Goal: Task Accomplishment & Management: Manage account settings

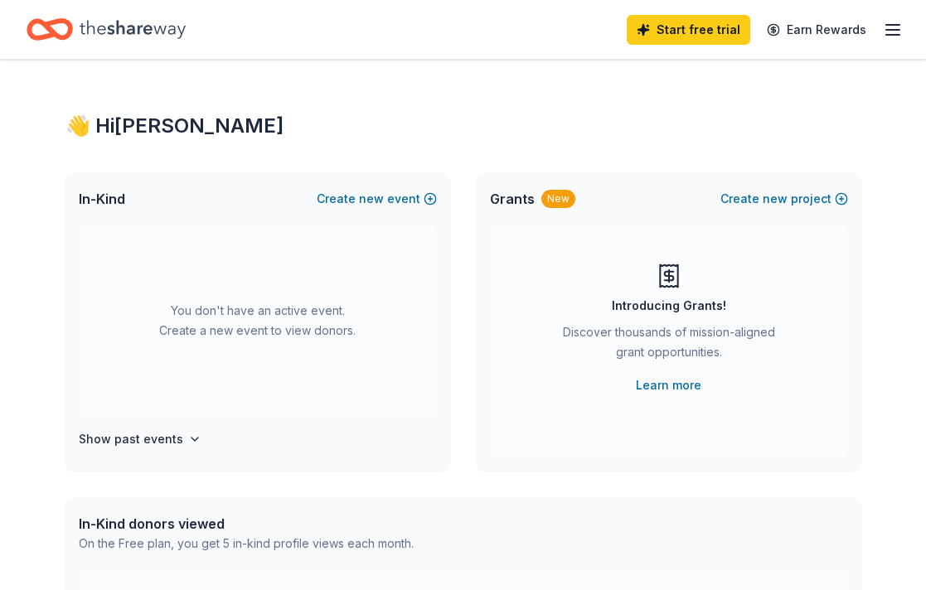
click at [885, 32] on icon "button" at bounding box center [893, 30] width 20 height 20
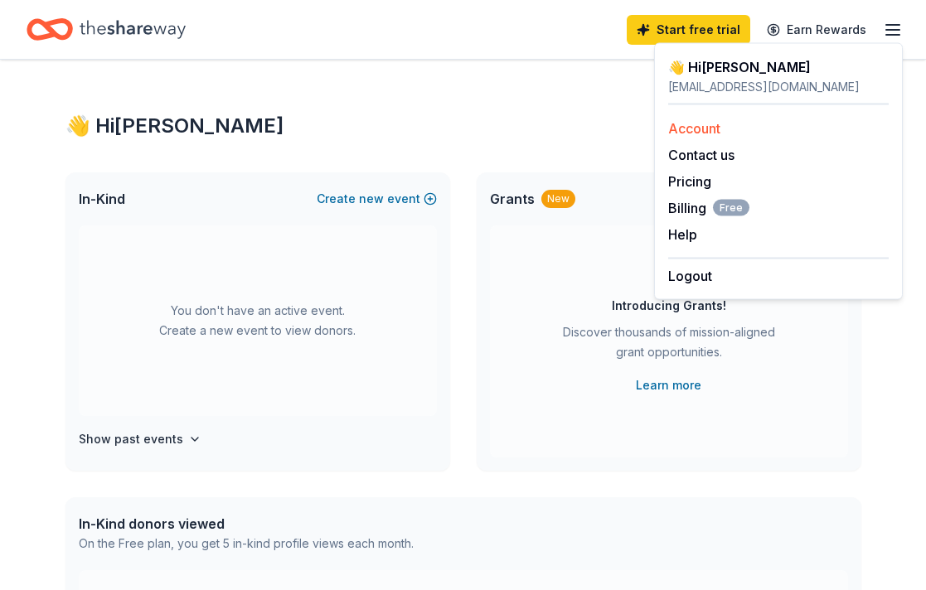
click at [706, 129] on link "Account" at bounding box center [694, 128] width 52 height 17
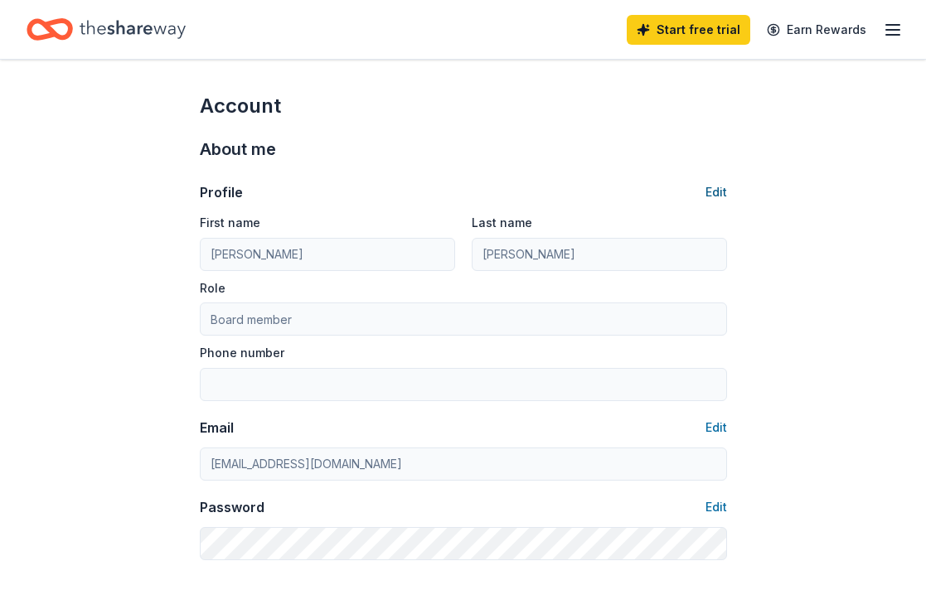
click at [716, 191] on button "Edit" at bounding box center [717, 192] width 22 height 20
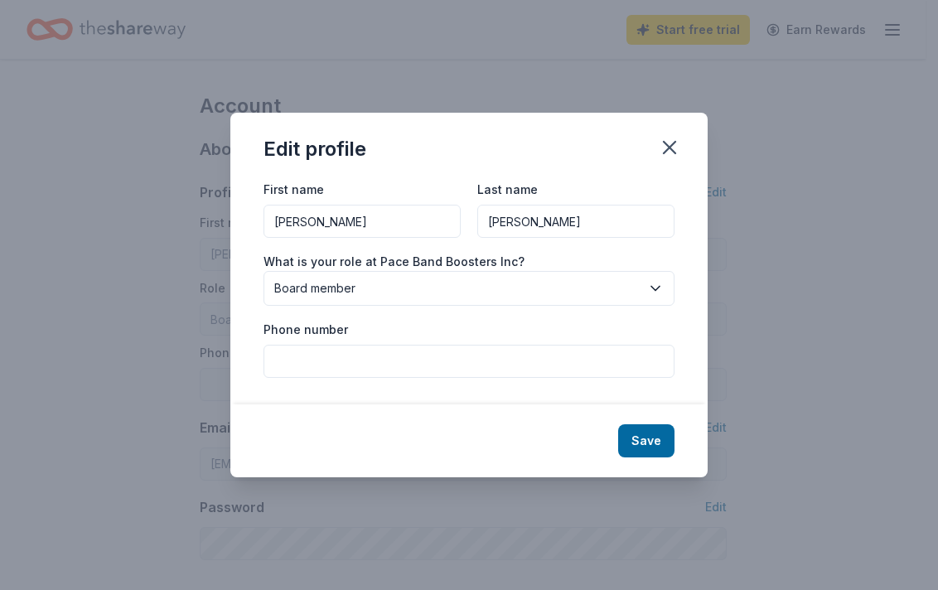
click at [390, 231] on input "[PERSON_NAME]" at bounding box center [362, 221] width 197 height 33
type input "[PERSON_NAME]"
click at [546, 218] on input "[PERSON_NAME]" at bounding box center [576, 221] width 197 height 33
type input "[PERSON_NAME]"
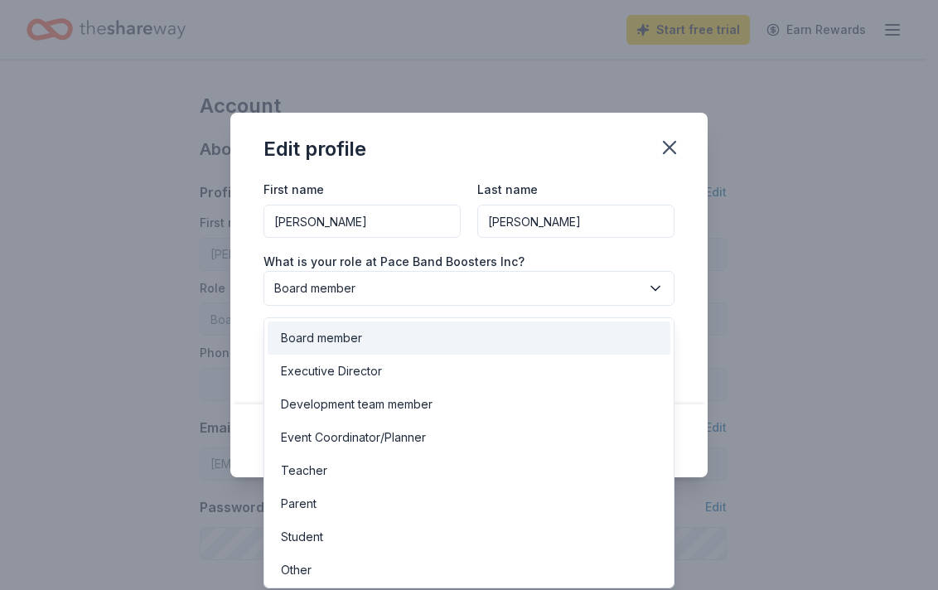
click at [540, 284] on span "Board member" at bounding box center [457, 289] width 366 height 20
click at [492, 333] on div "Board member" at bounding box center [469, 338] width 403 height 33
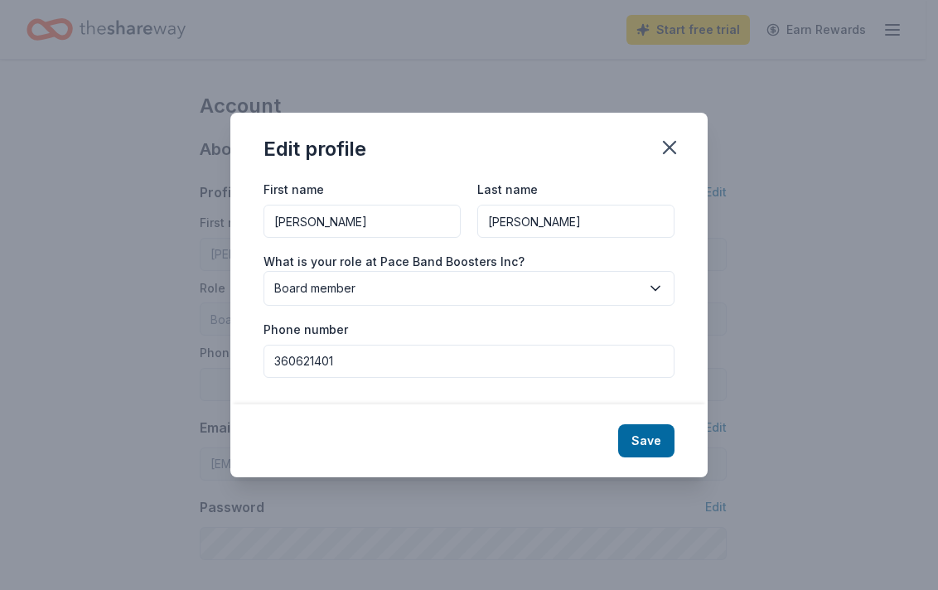
type input "3606214011"
click at [647, 447] on button "Save" at bounding box center [646, 440] width 56 height 33
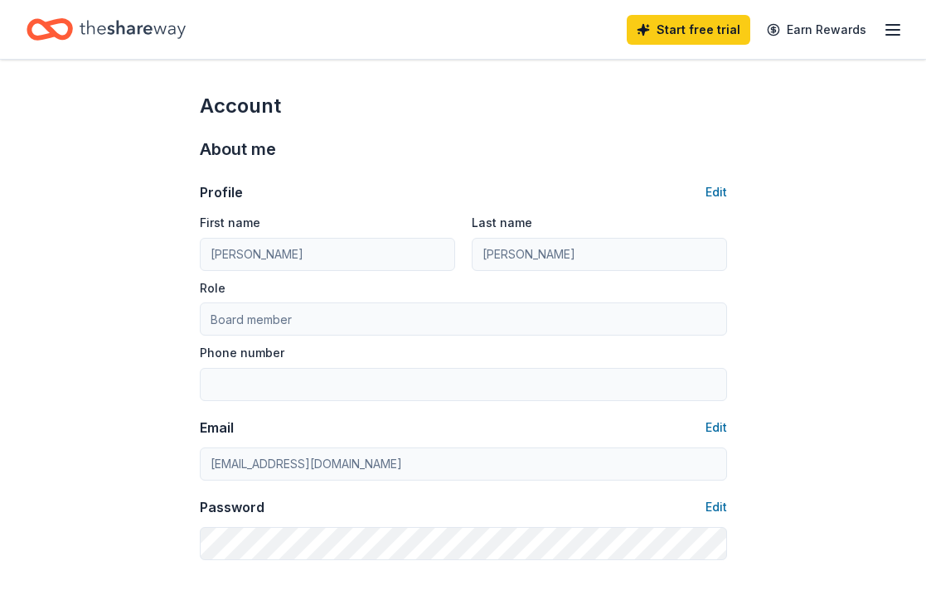
type input "[PERSON_NAME]"
type input "3606214011"
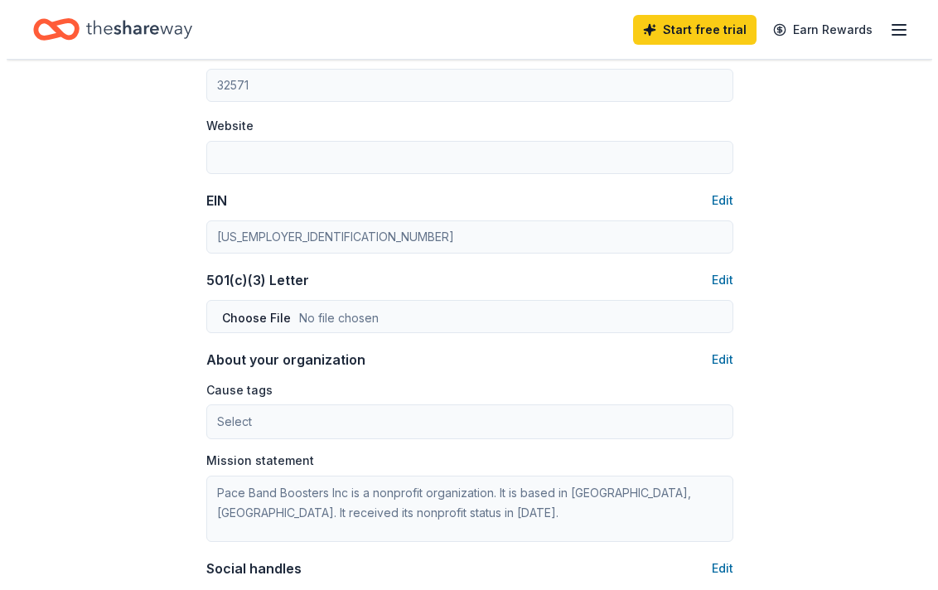
scroll to position [705, 0]
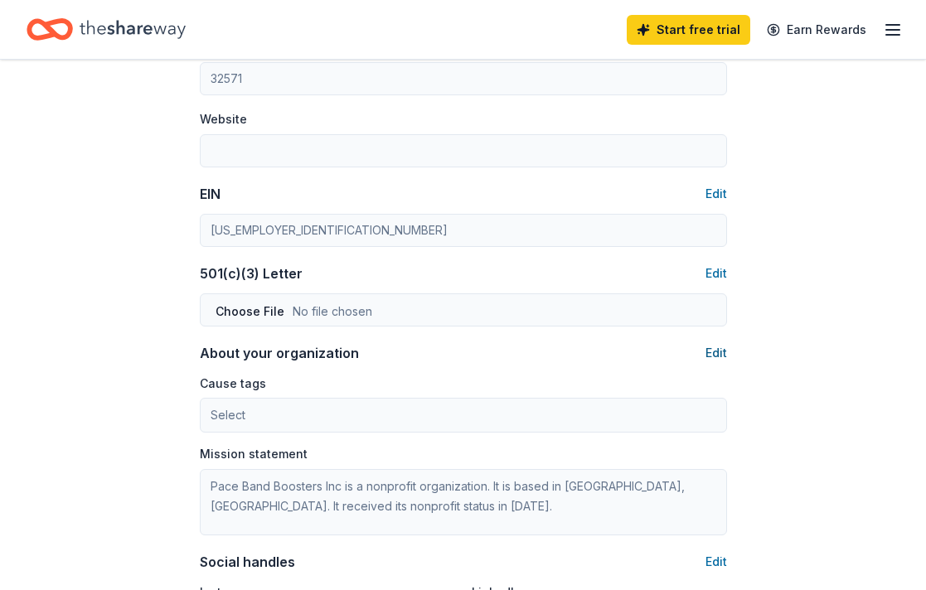
click at [712, 347] on button "Edit" at bounding box center [717, 353] width 22 height 20
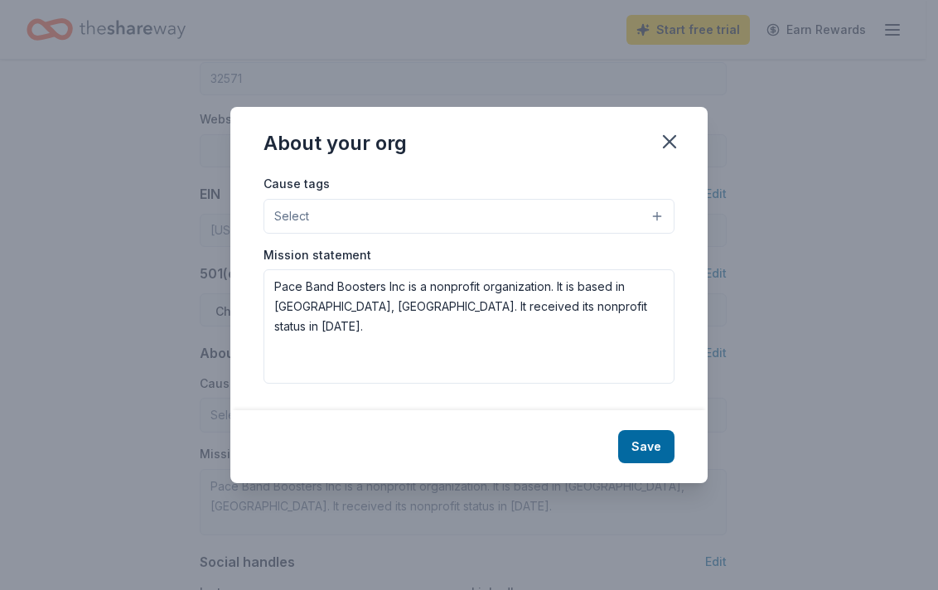
click at [430, 219] on button "Select" at bounding box center [469, 216] width 411 height 35
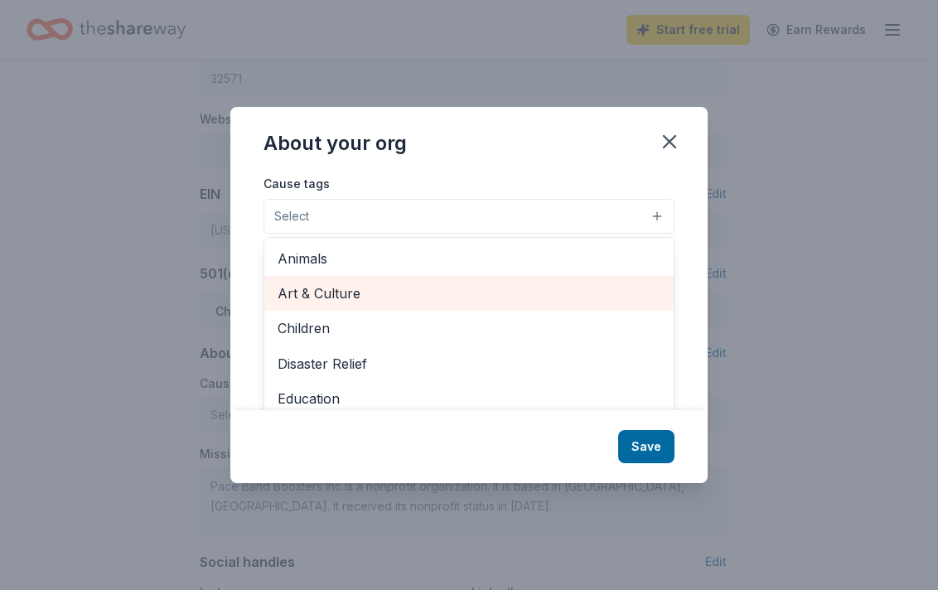
click at [409, 300] on span "Art & Culture" at bounding box center [469, 294] width 383 height 22
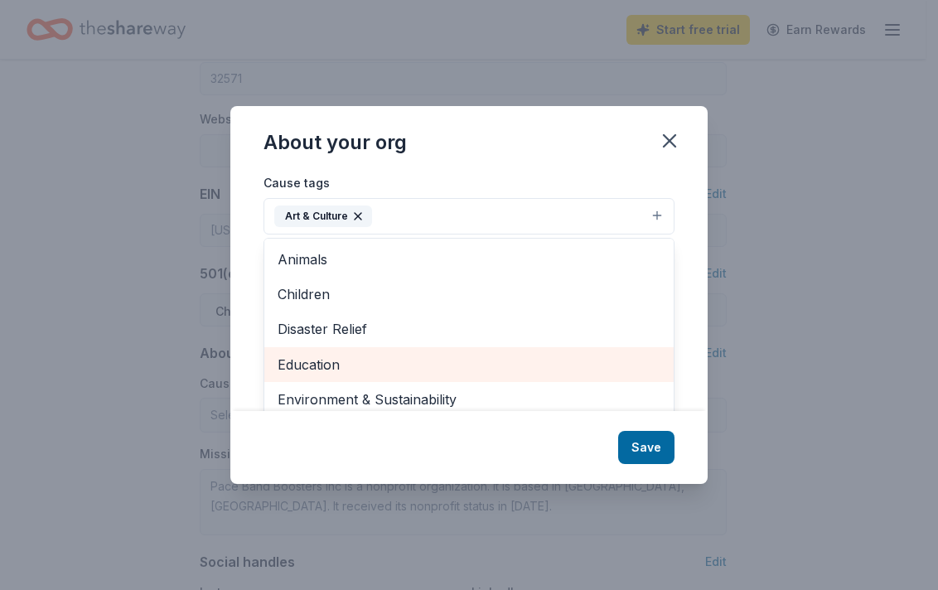
click at [517, 366] on span "Education" at bounding box center [469, 365] width 383 height 22
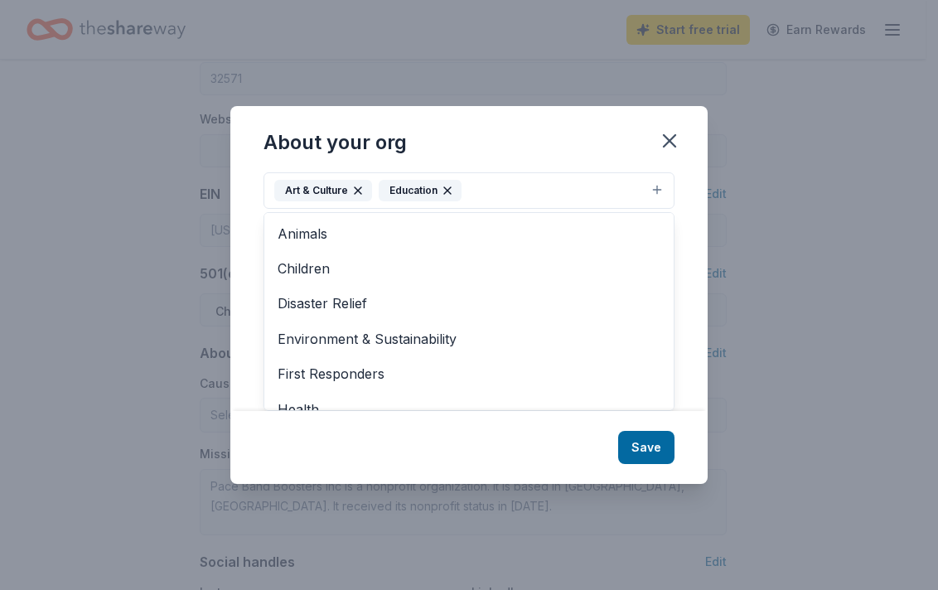
scroll to position [0, 0]
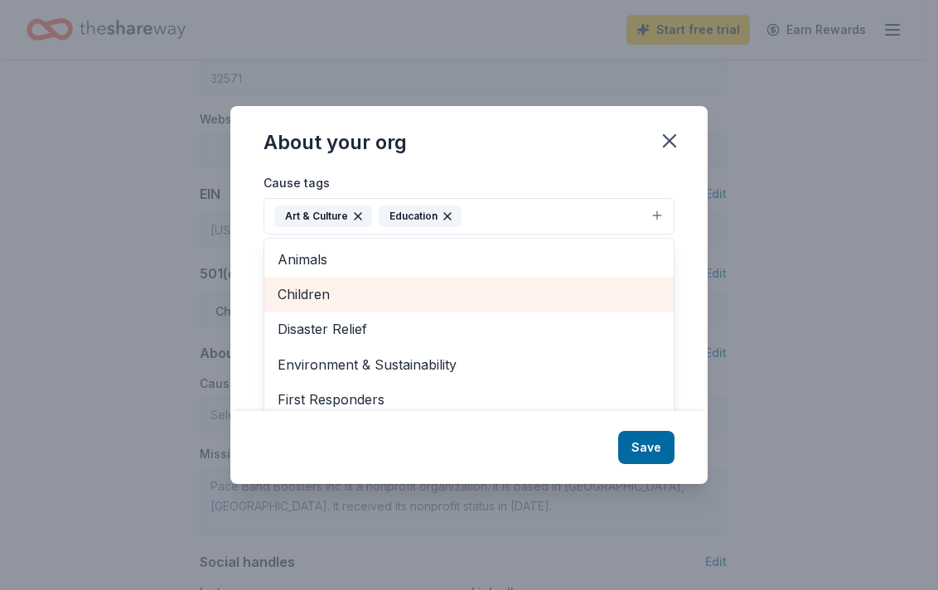
click at [330, 298] on span "Children" at bounding box center [469, 295] width 383 height 22
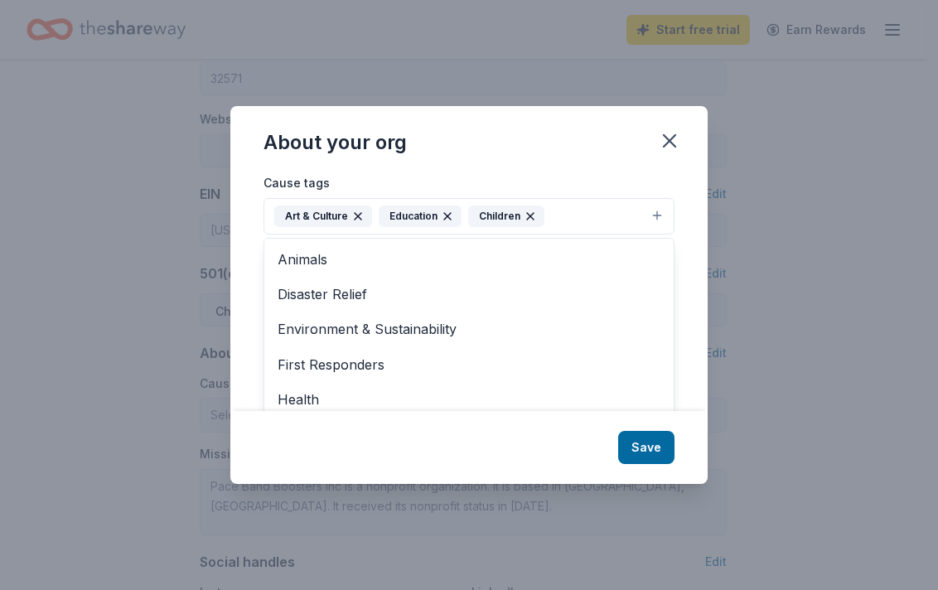
click at [647, 456] on div "About your org Cause tags Art & Culture Education Children Animals Disaster Rel…" at bounding box center [469, 295] width 478 height 378
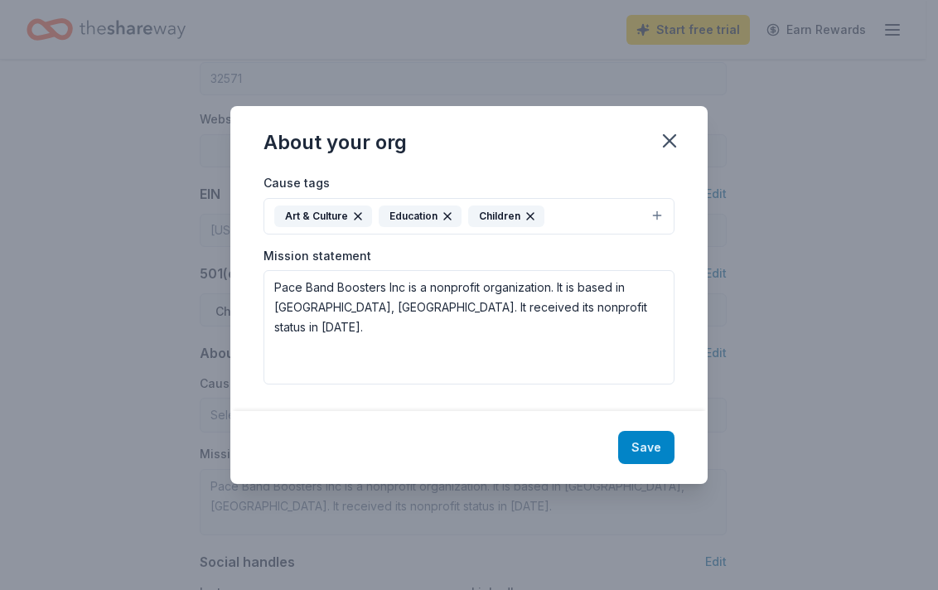
click at [652, 448] on button "Save" at bounding box center [646, 447] width 56 height 33
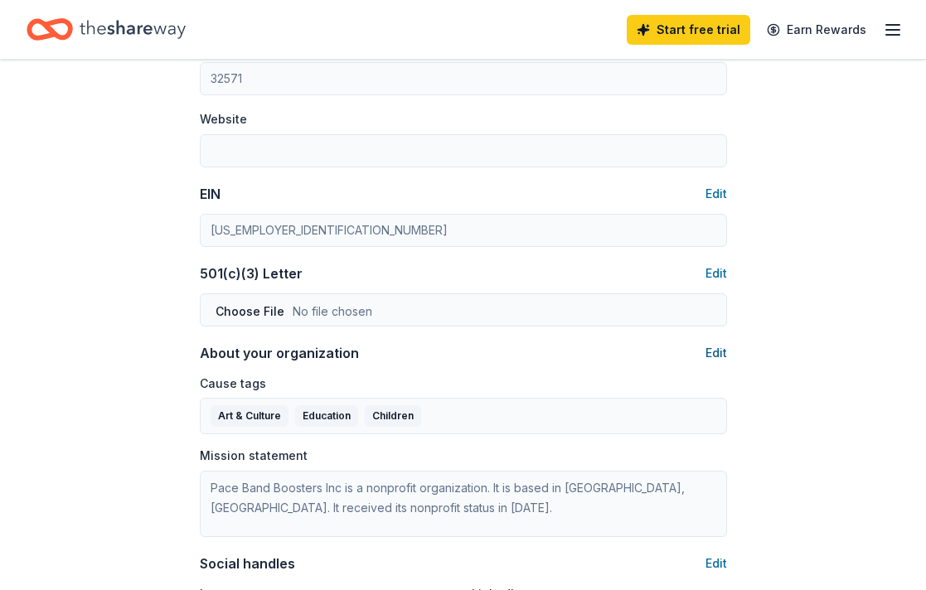
click at [717, 352] on button "Edit" at bounding box center [717, 353] width 22 height 20
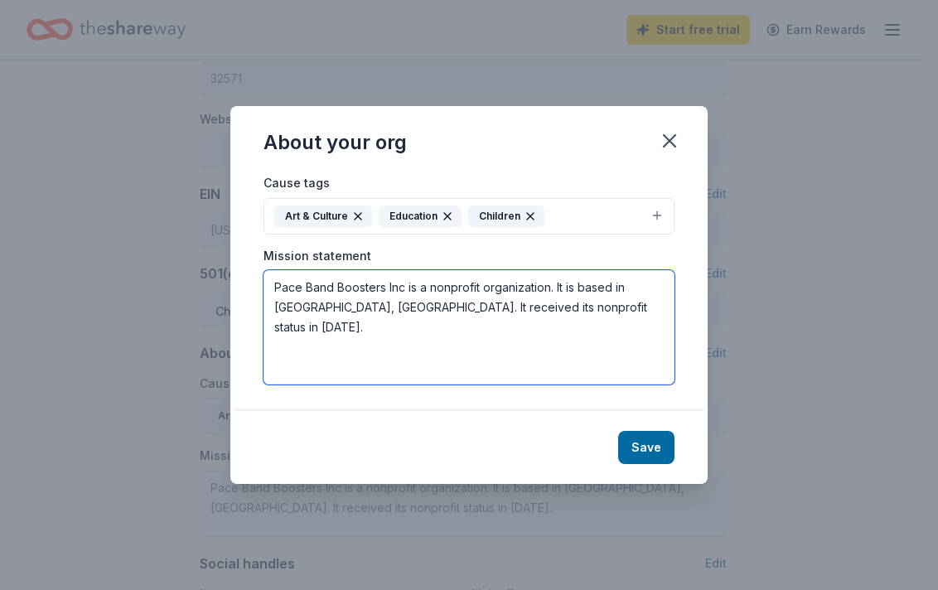
click at [561, 314] on textarea "Pace Band Boosters Inc is a nonprofit organization. It is based in [GEOGRAPHIC_…" at bounding box center [469, 327] width 411 height 114
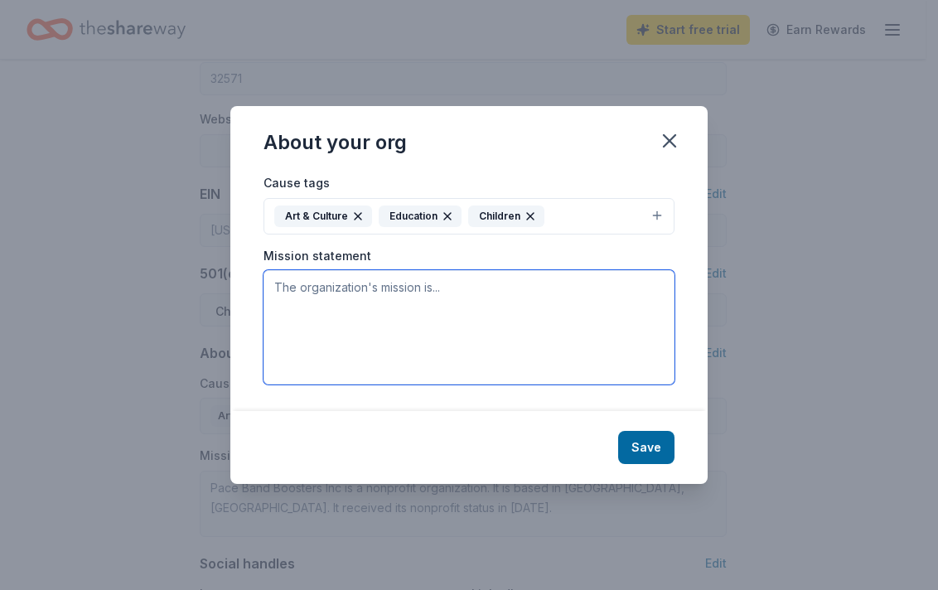
paste textarea "The Pace High Band Boosters is a volunteer organization that exists to support …"
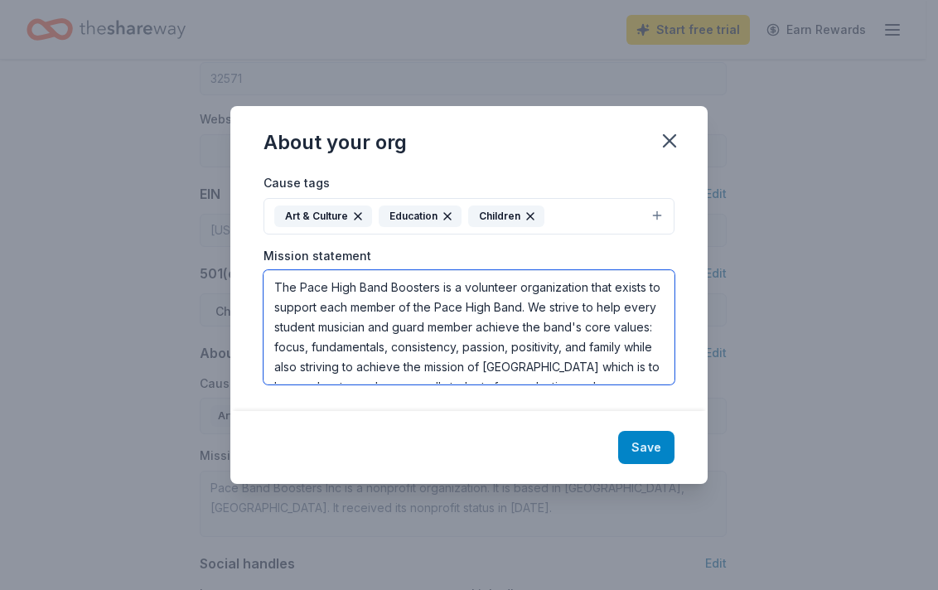
type textarea "The Pace High Band Boosters is a volunteer organization that exists to support …"
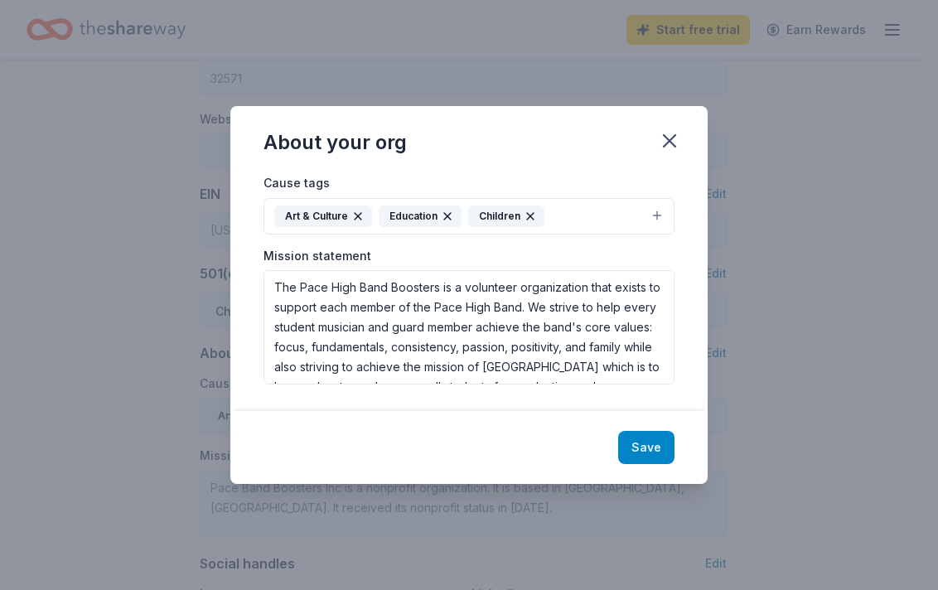
click at [638, 441] on button "Save" at bounding box center [646, 447] width 56 height 33
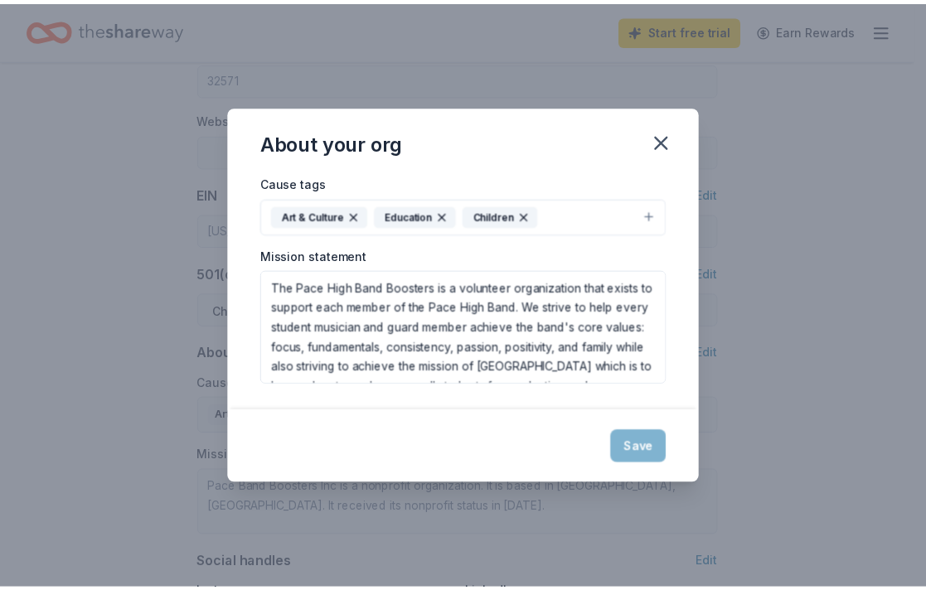
type textarea "The Pace High Band Boosters is a volunteer organization that exists to support …"
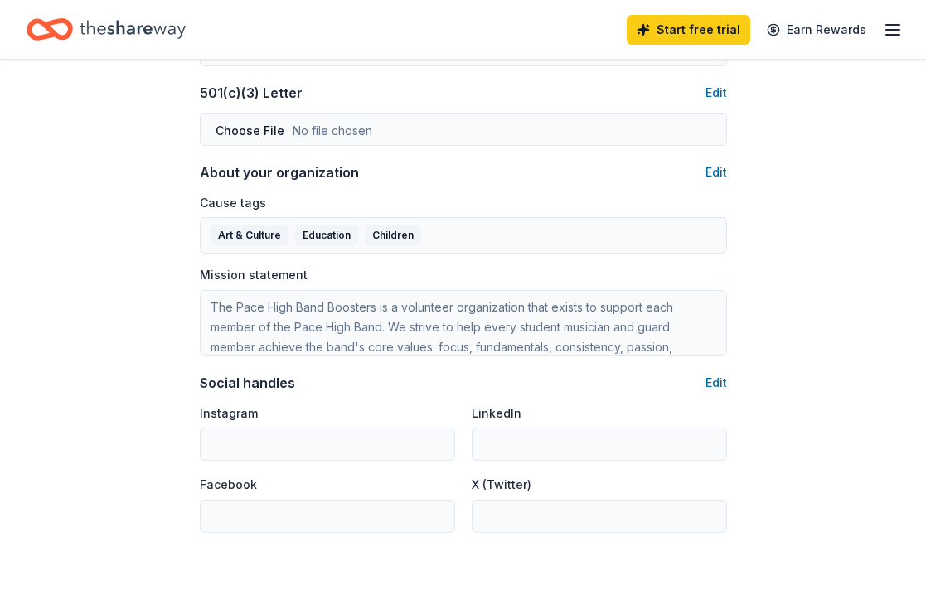
scroll to position [889, 0]
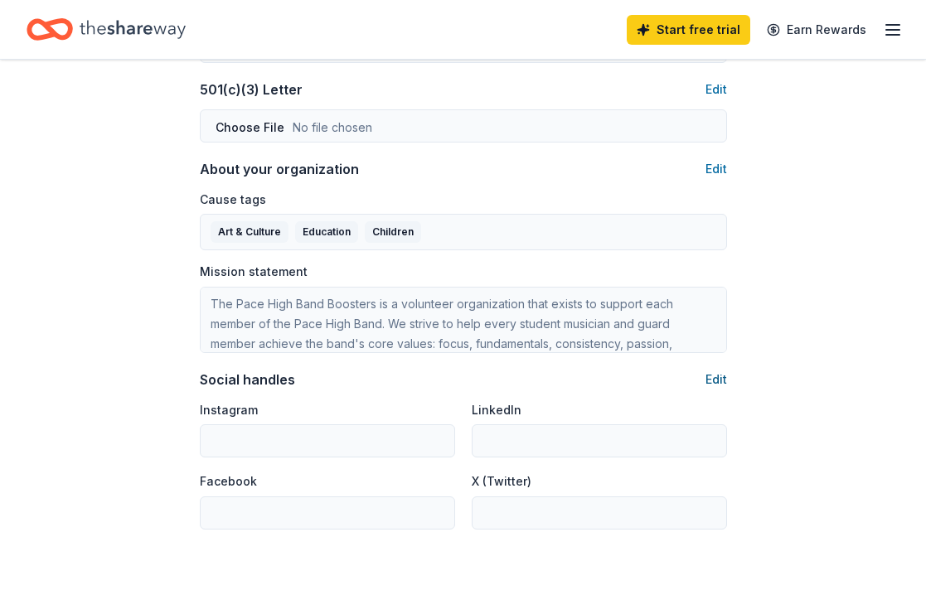
click at [717, 378] on button "Edit" at bounding box center [717, 380] width 22 height 20
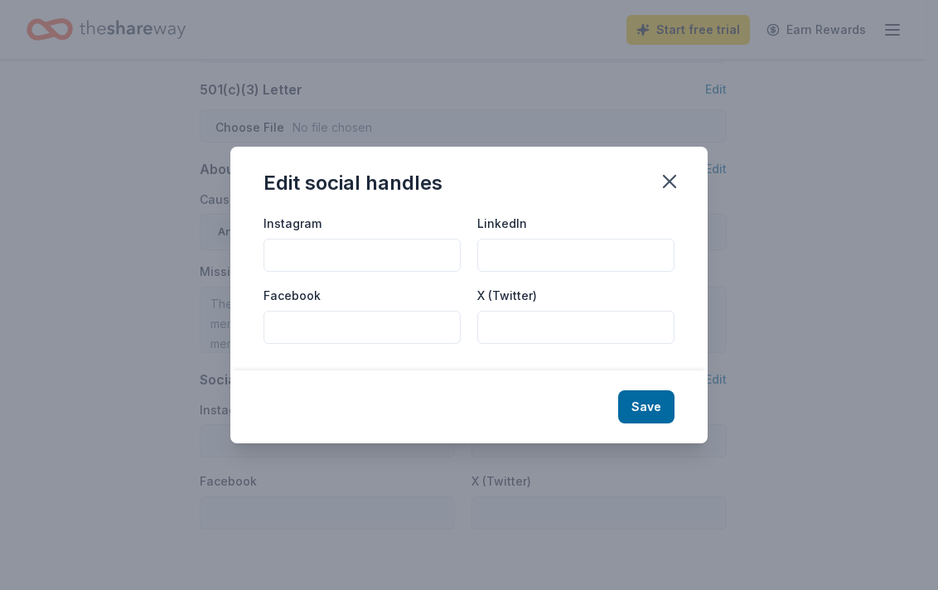
click at [326, 252] on input "Instagram" at bounding box center [362, 255] width 197 height 33
type input "pacebandboosters"
click at [334, 327] on input "Facebook" at bounding box center [362, 327] width 197 height 33
type input "Pace Band Boosters, Inc."
click at [648, 405] on button "Save" at bounding box center [646, 406] width 56 height 33
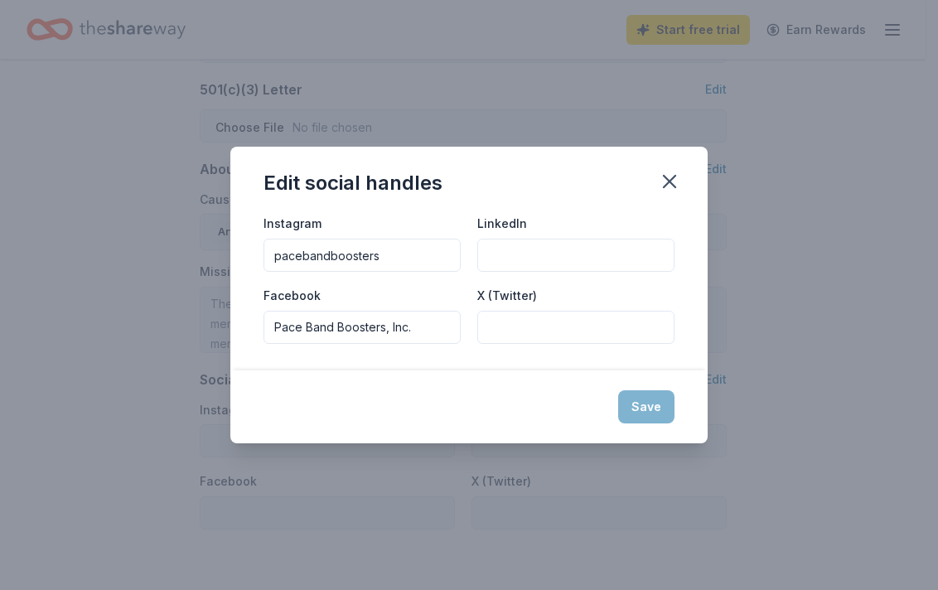
type input "pacebandboosters"
type input "Pace Band Boosters, Inc."
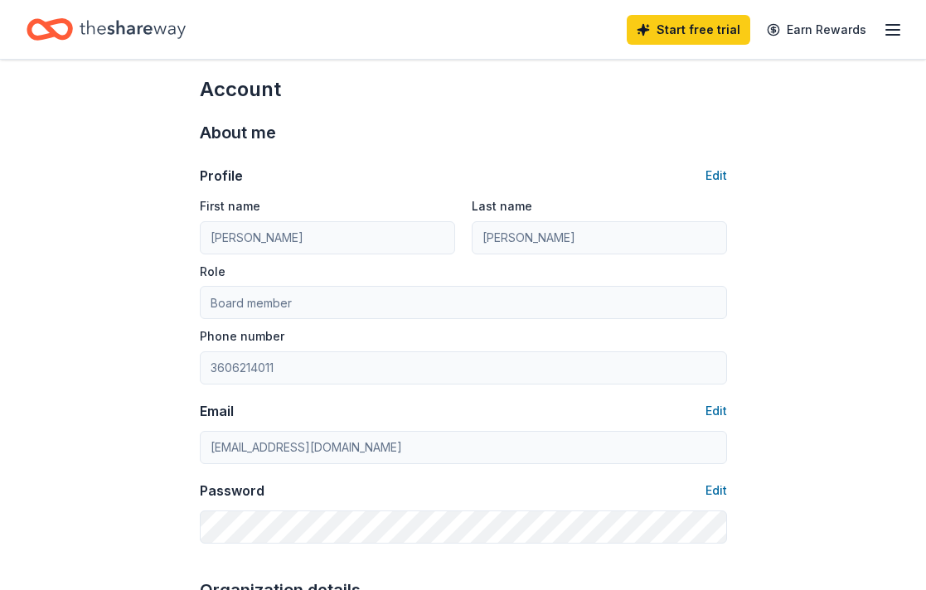
scroll to position [0, 0]
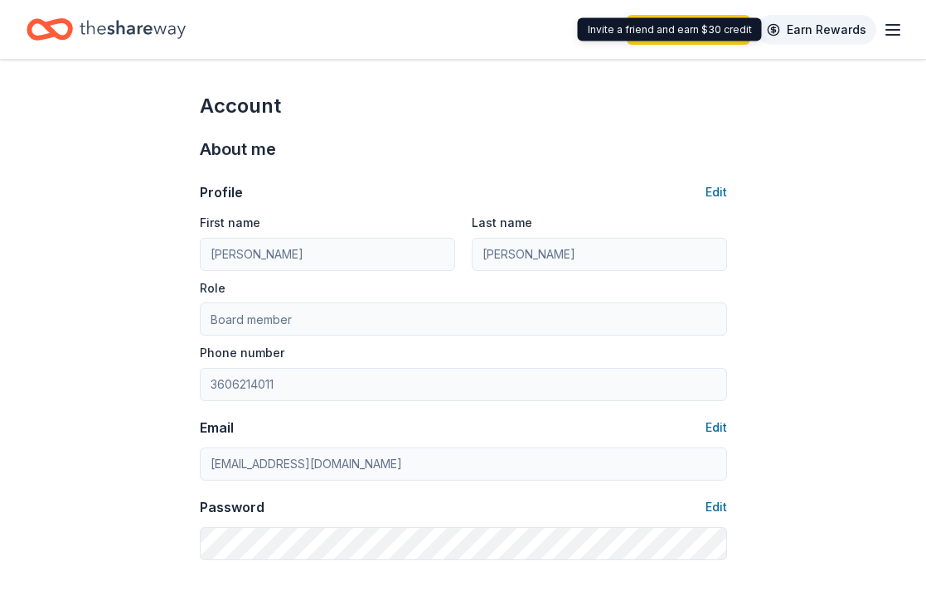
click at [818, 29] on link "Earn Rewards" at bounding box center [816, 30] width 119 height 30
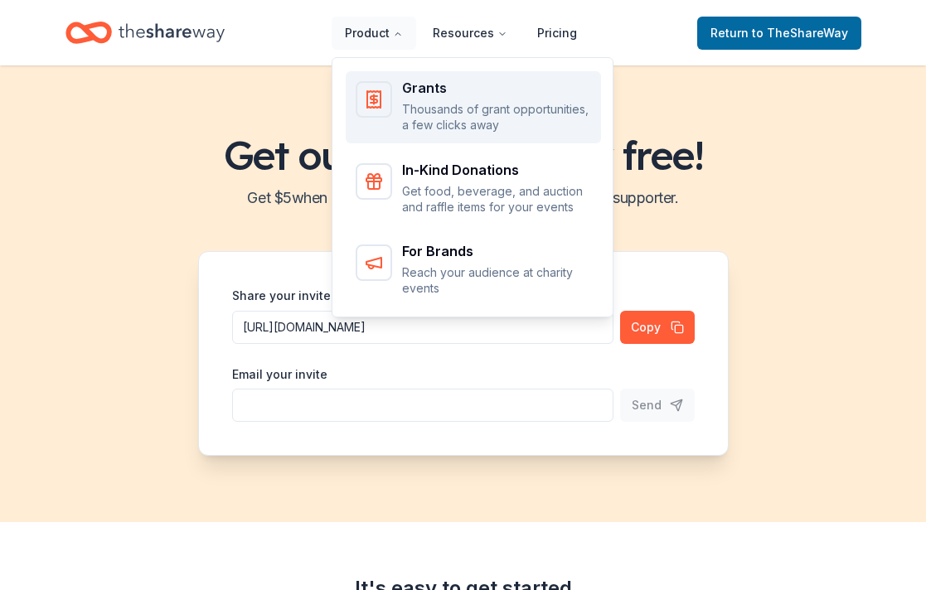
click at [421, 103] on p "Thousands of grant opportunities, a few clicks away" at bounding box center [496, 117] width 189 height 32
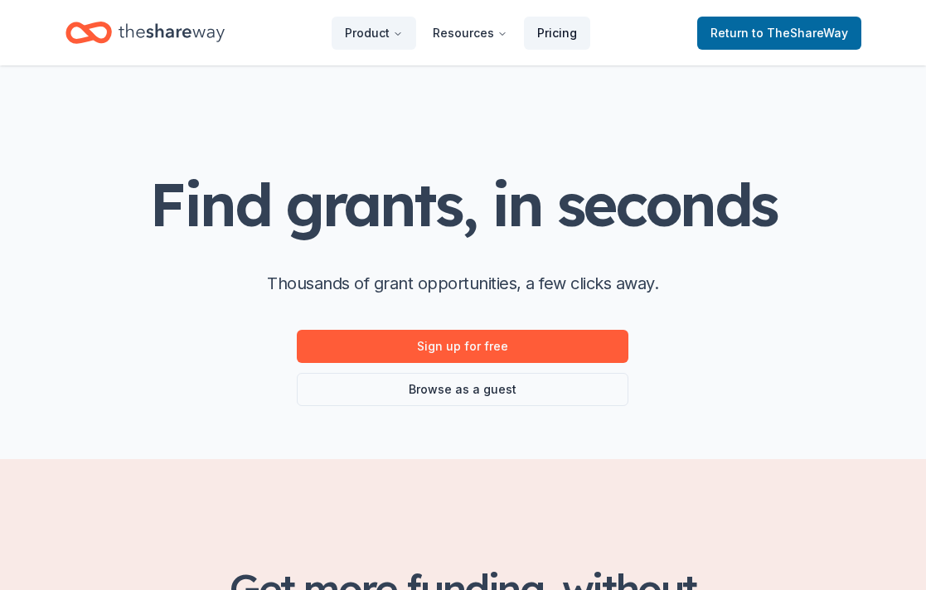
click at [547, 36] on link "Pricing" at bounding box center [557, 33] width 66 height 33
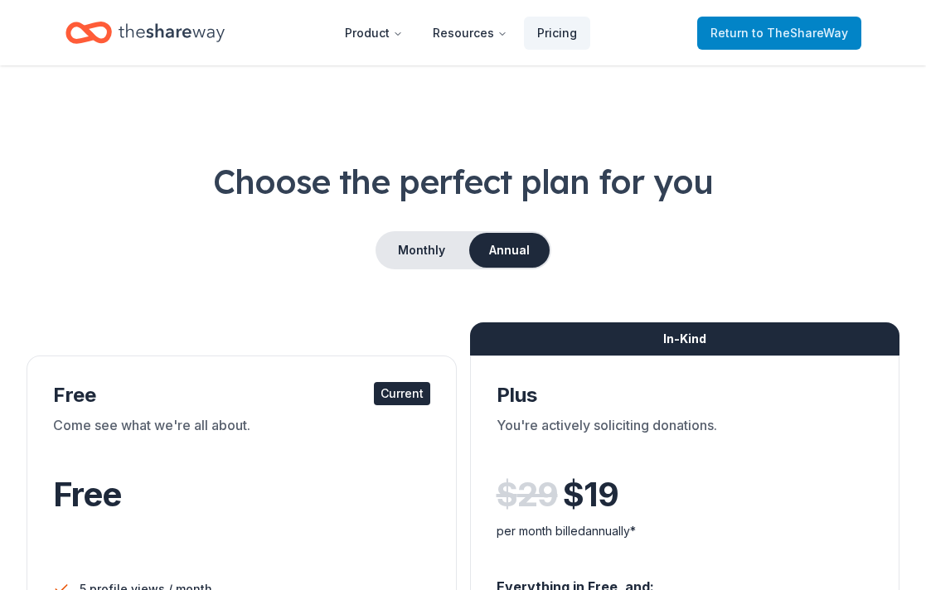
click at [797, 39] on span "to TheShareWay" at bounding box center [800, 33] width 96 height 14
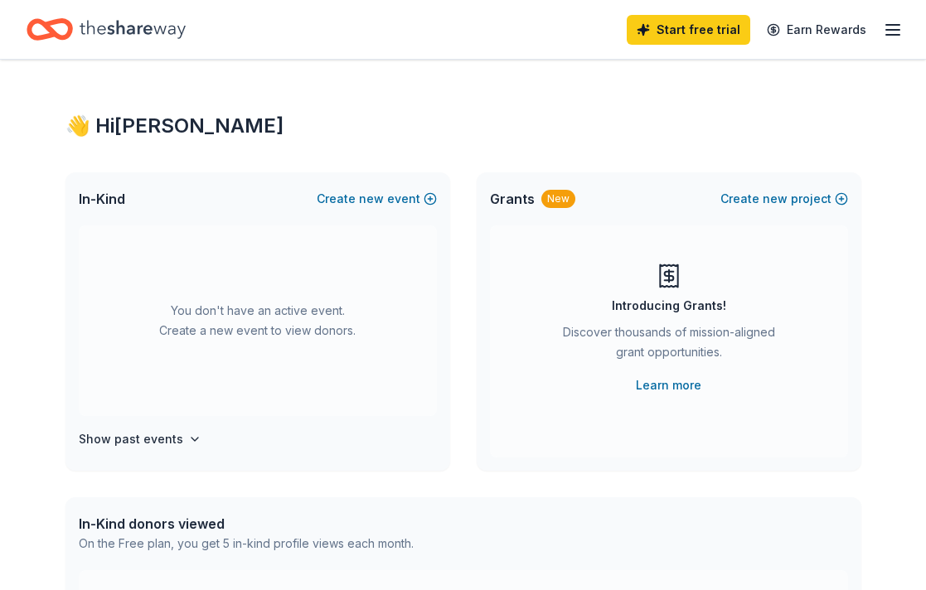
click at [896, 32] on icon "button" at bounding box center [893, 30] width 20 height 20
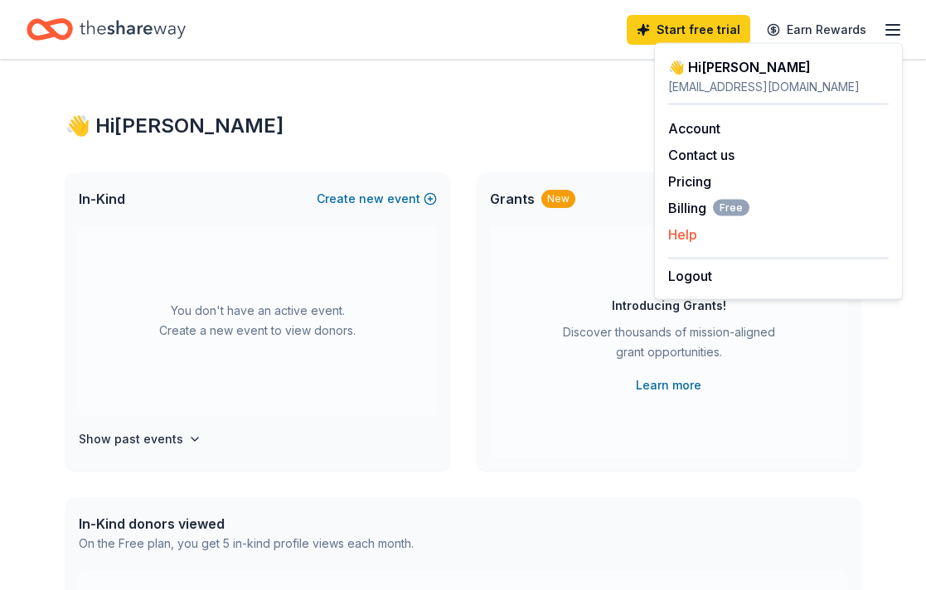
click at [690, 231] on button "Help" at bounding box center [682, 235] width 29 height 20
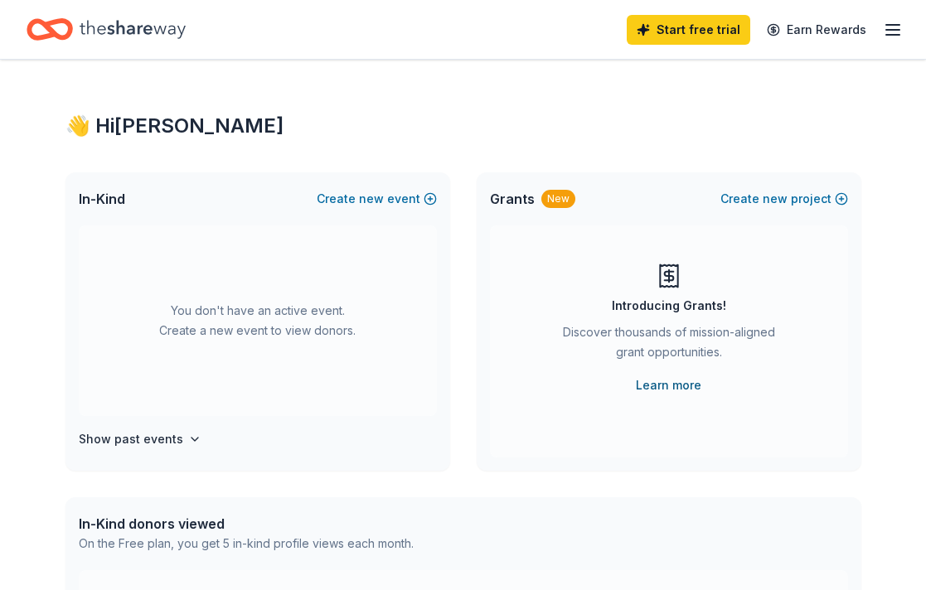
click at [656, 387] on link "Learn more" at bounding box center [668, 386] width 65 height 20
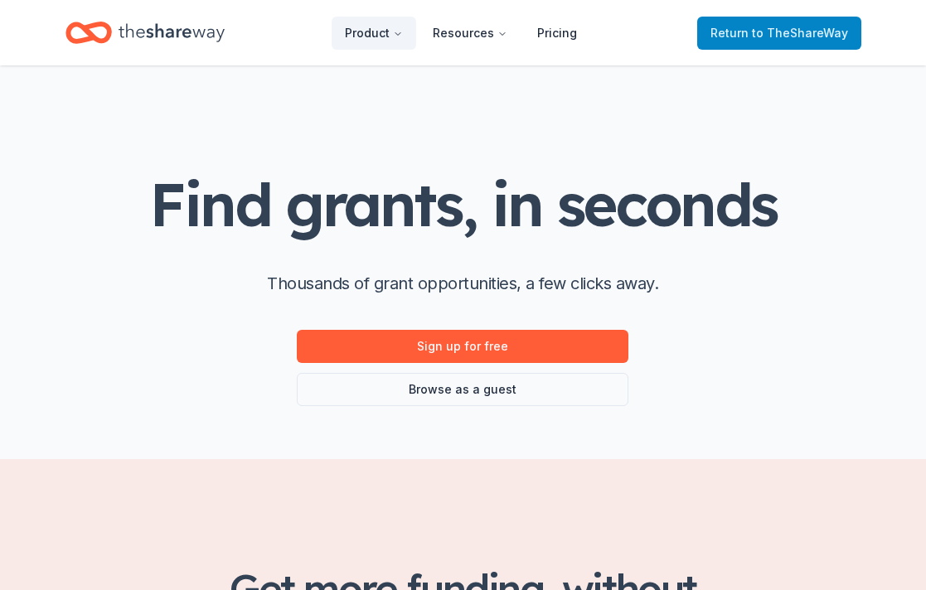
click at [821, 39] on span "to TheShareWay" at bounding box center [800, 33] width 96 height 14
